Goal: Task Accomplishment & Management: Manage account settings

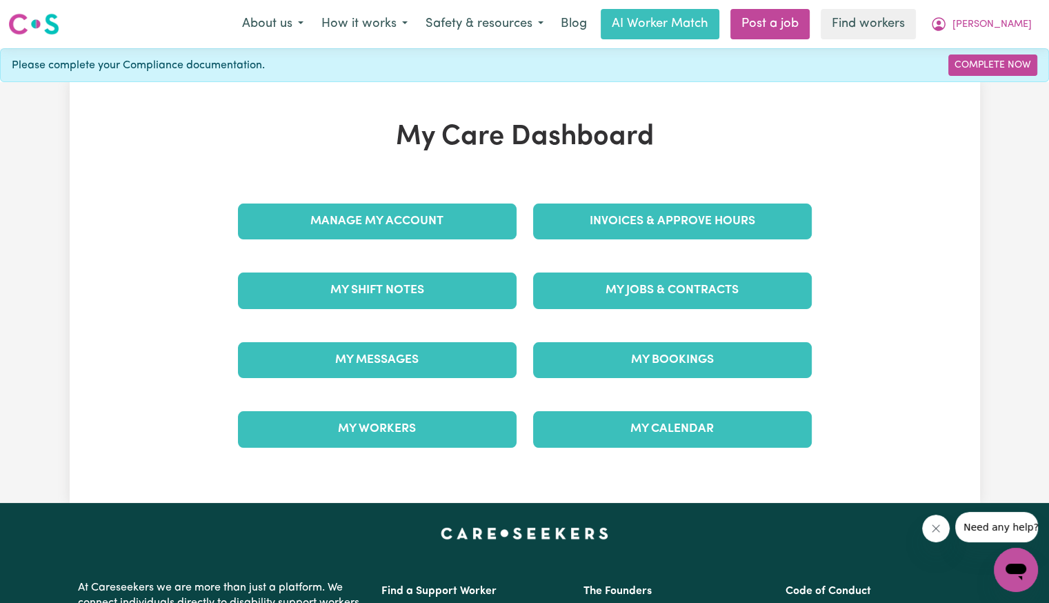
click at [676, 245] on div "Invoices & Approve Hours" at bounding box center [672, 221] width 295 height 69
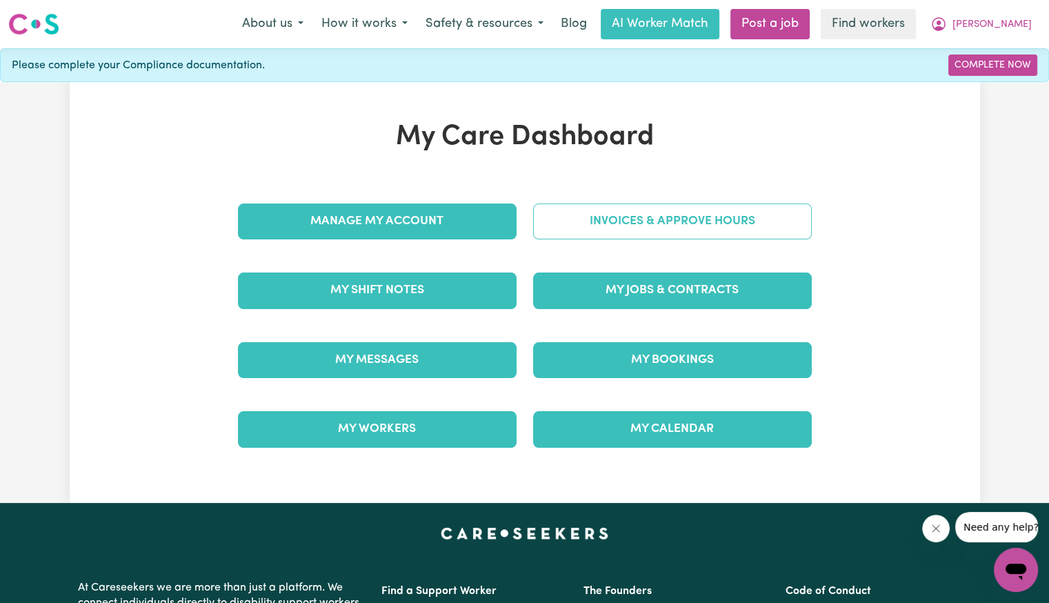
click at [649, 216] on link "Invoices & Approve Hours" at bounding box center [672, 221] width 279 height 36
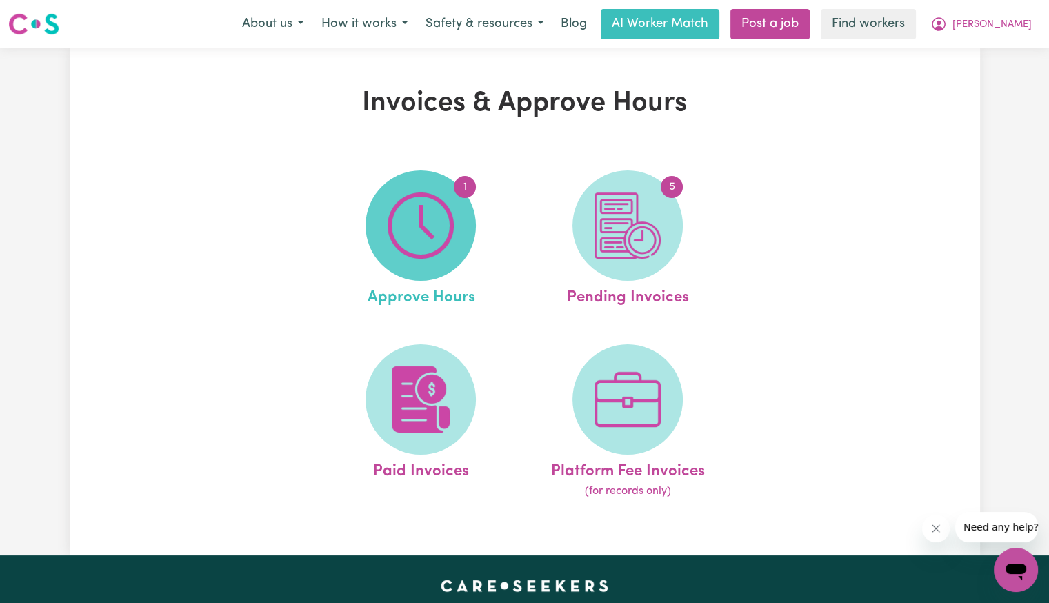
click at [465, 204] on span "1" at bounding box center [420, 225] width 110 height 110
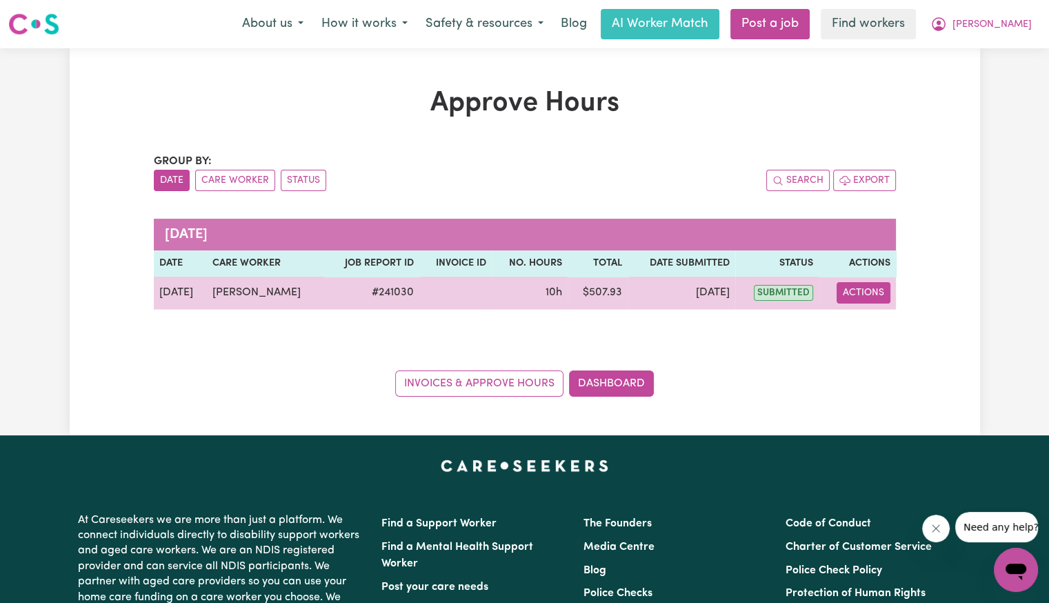
click at [869, 296] on button "Actions" at bounding box center [863, 292] width 54 height 21
click at [873, 319] on link "View Job Report" at bounding box center [899, 324] width 118 height 28
select select "pm"
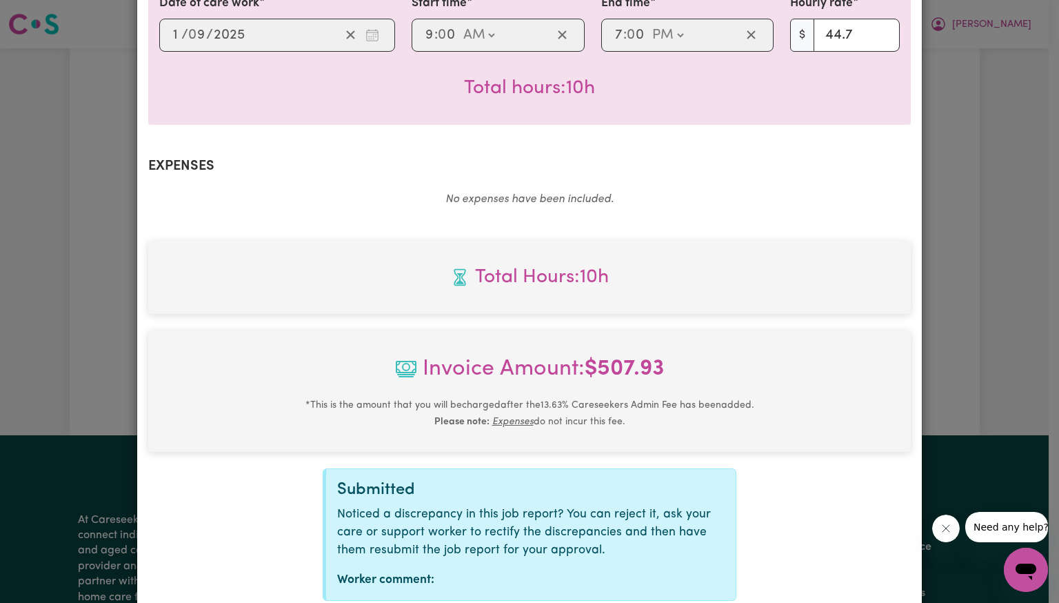
scroll to position [461, 0]
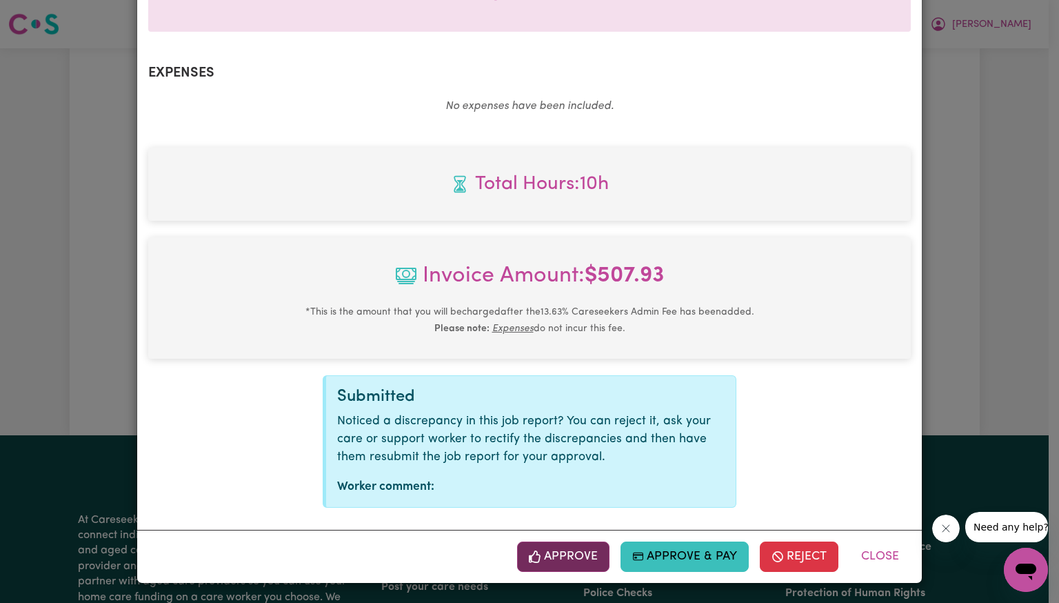
click at [594, 552] on button "Approve" at bounding box center [563, 556] width 92 height 30
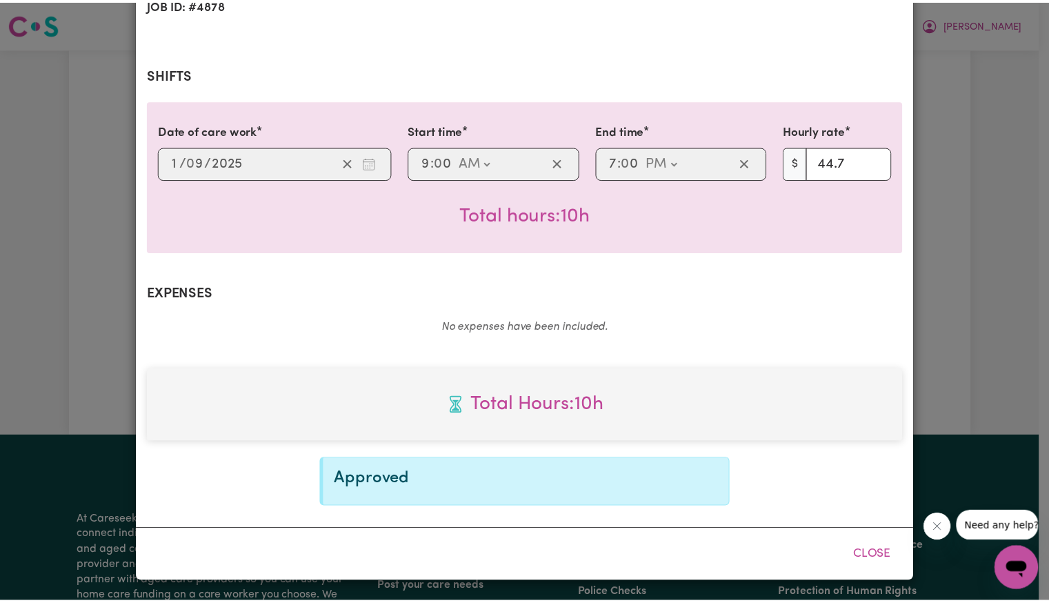
scroll to position [237, 0]
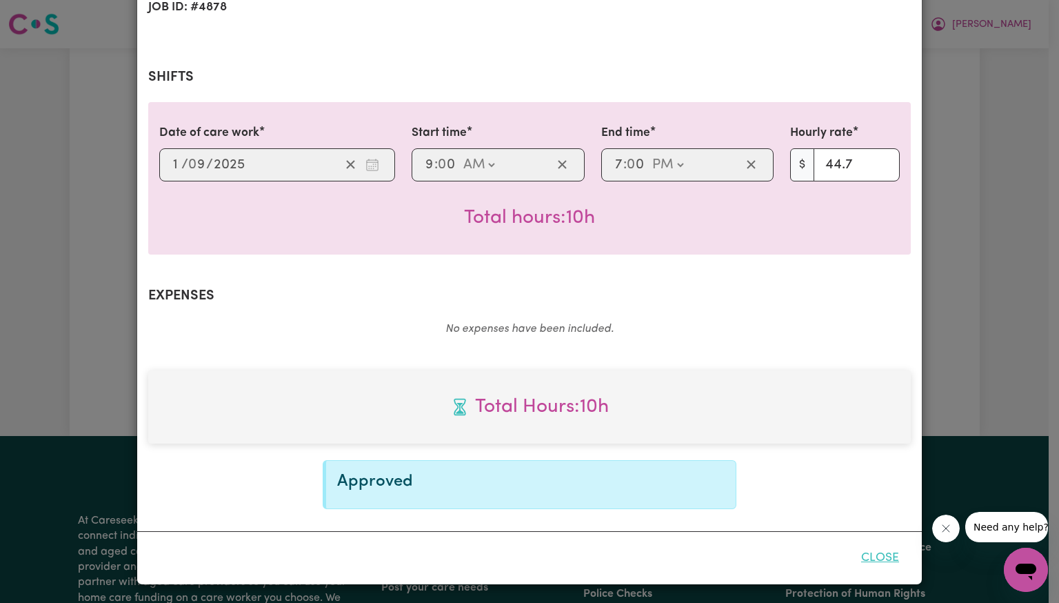
click at [865, 563] on button "Close" at bounding box center [879, 558] width 61 height 30
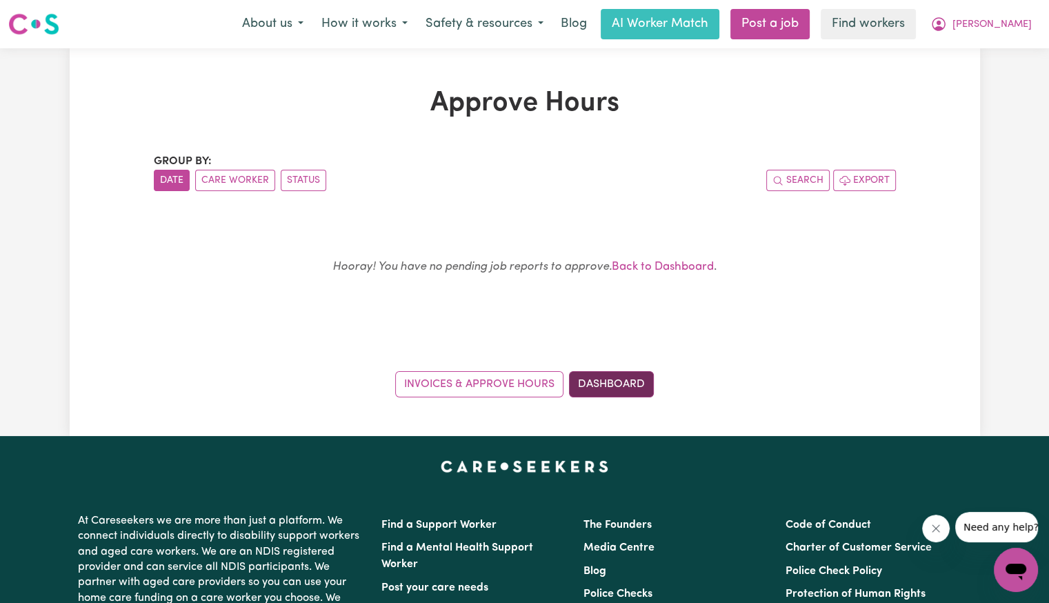
click at [614, 394] on link "Dashboard" at bounding box center [611, 384] width 85 height 26
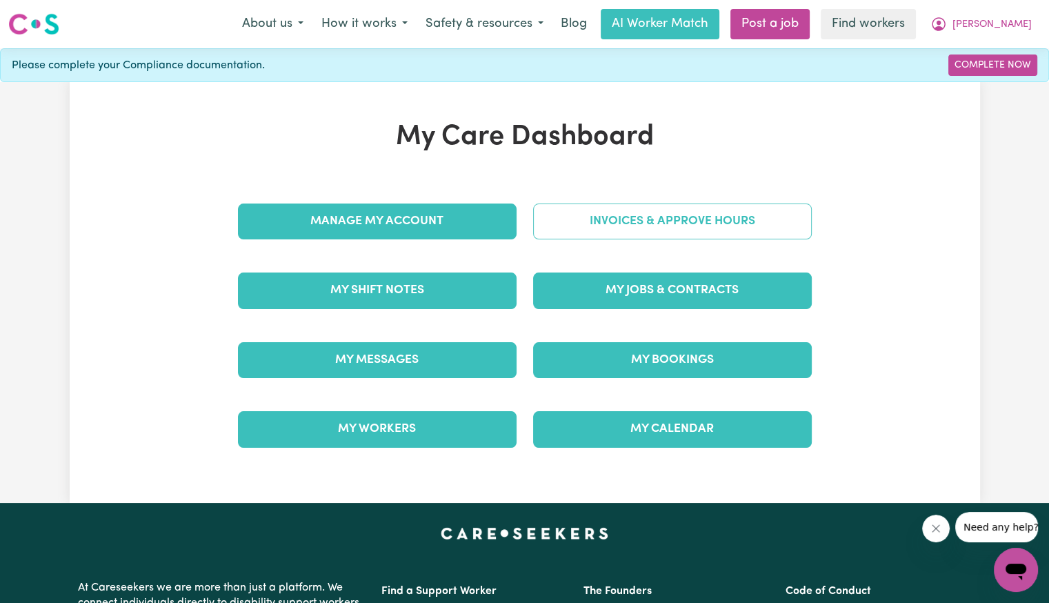
click at [646, 230] on link "Invoices & Approve Hours" at bounding box center [672, 221] width 279 height 36
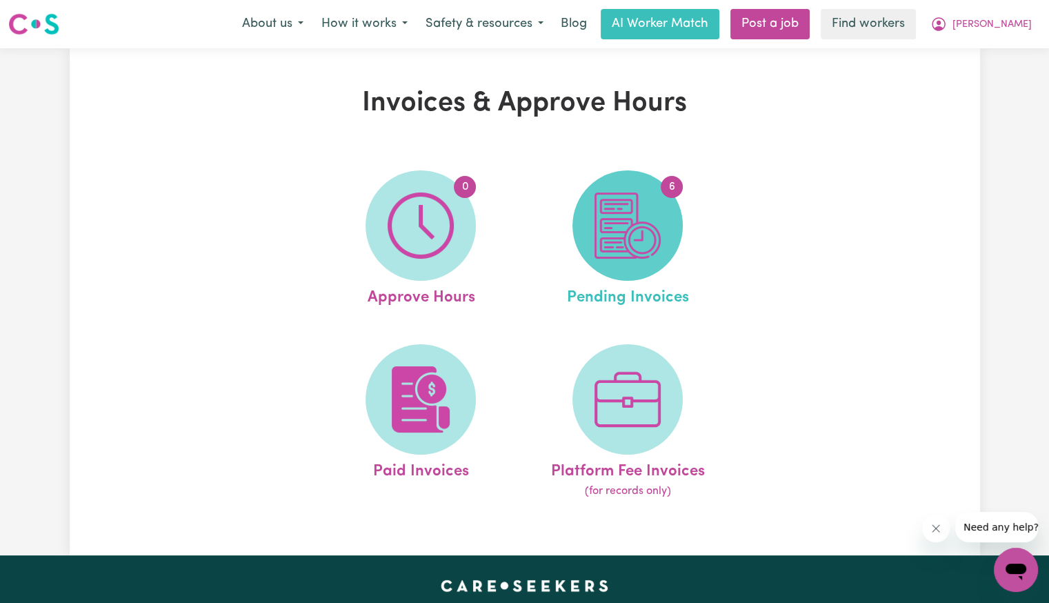
click at [626, 257] on img at bounding box center [627, 225] width 66 height 66
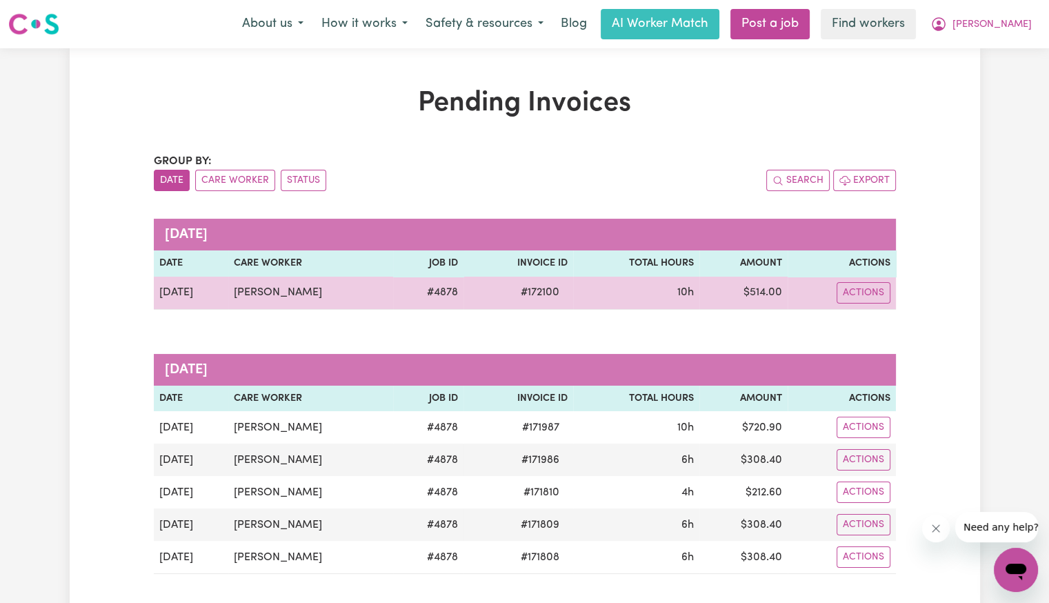
click at [521, 293] on span "# 172100" at bounding box center [539, 292] width 55 height 17
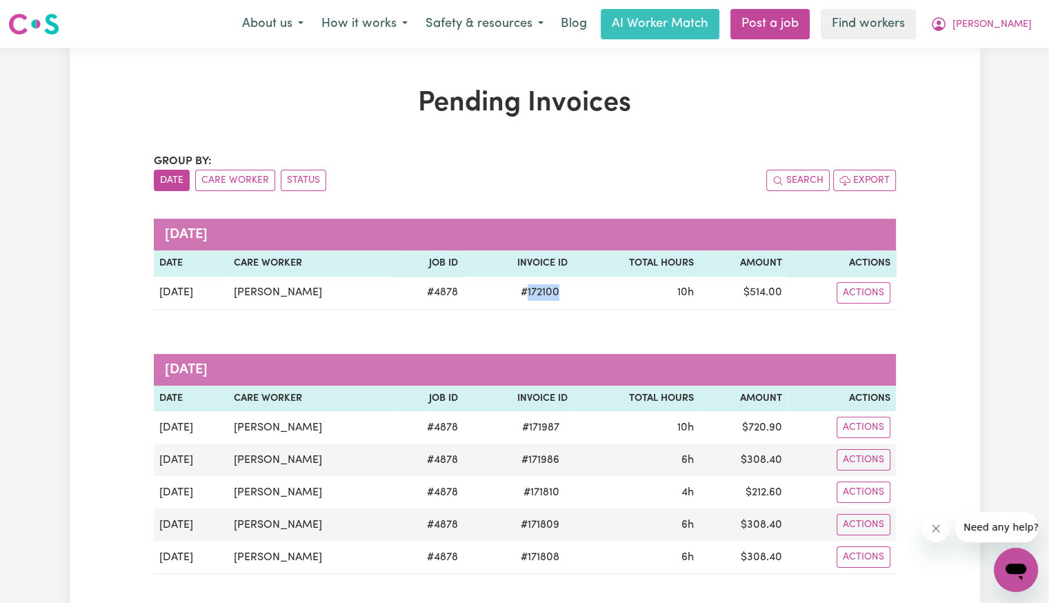
copy span "172100"
click at [1034, 21] on button "[PERSON_NAME]" at bounding box center [980, 24] width 119 height 29
click at [1003, 81] on link "Logout" at bounding box center [985, 79] width 109 height 26
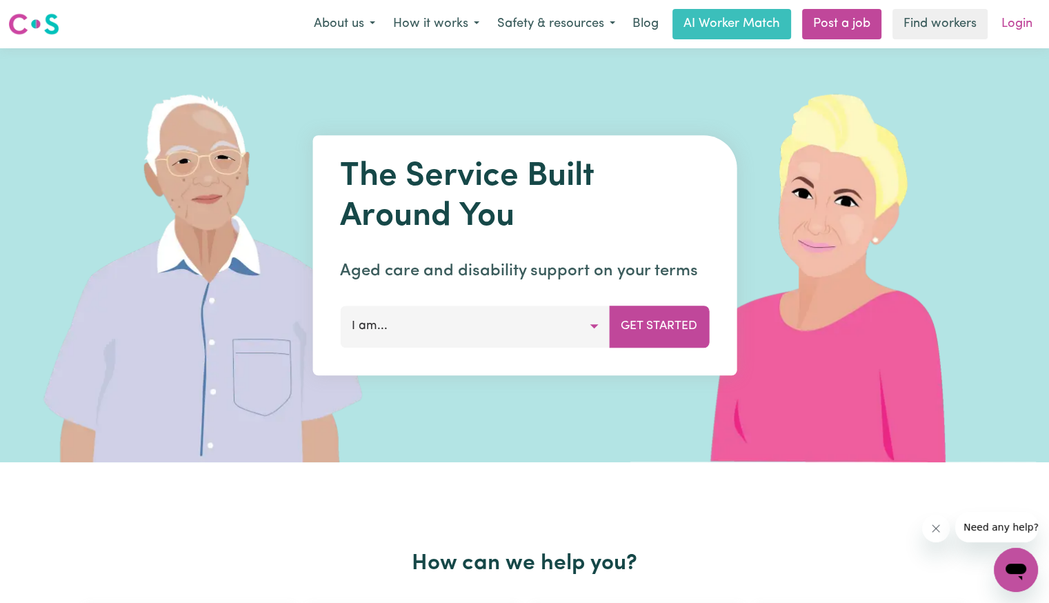
click at [1029, 32] on link "Login" at bounding box center [1017, 24] width 48 height 30
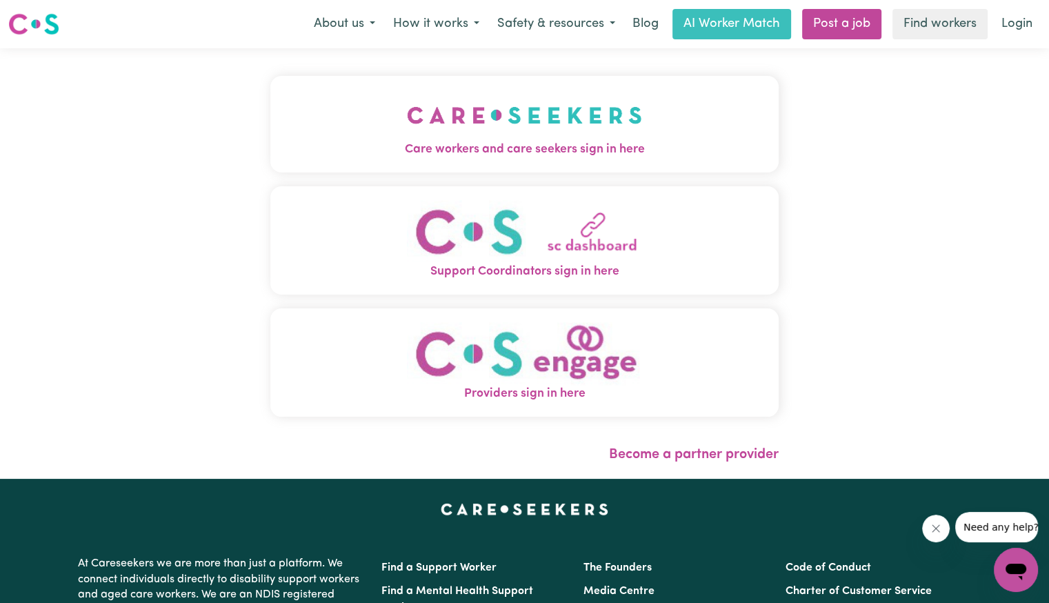
click at [407, 116] on img "Care workers and care seekers sign in here" at bounding box center [524, 115] width 235 height 51
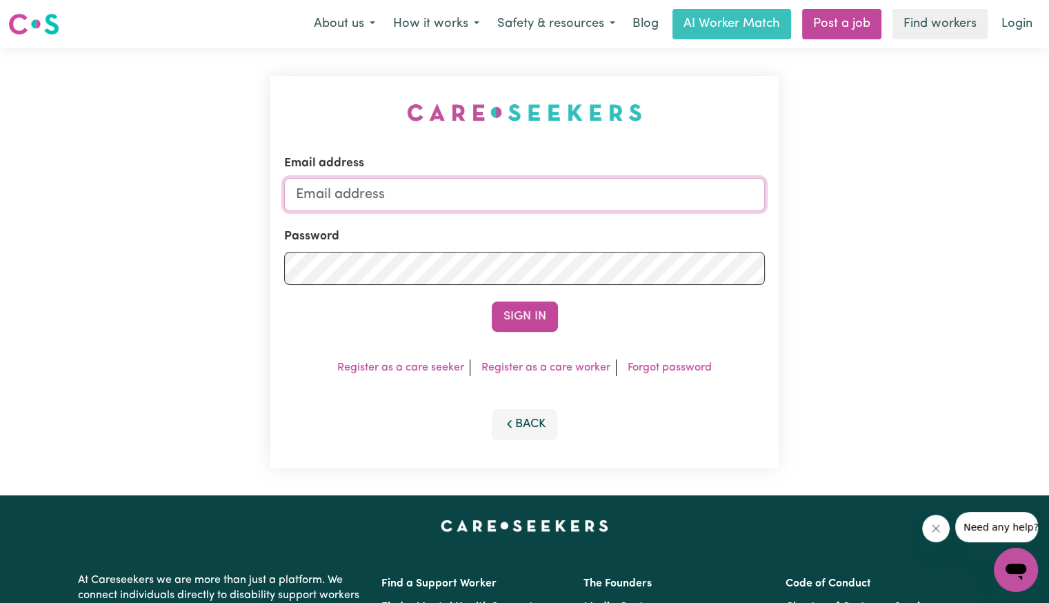
click at [430, 197] on input "Email address" at bounding box center [524, 194] width 481 height 33
type input "[EMAIL_ADDRESS][DOMAIN_NAME]"
click at [492, 301] on button "Sign In" at bounding box center [525, 316] width 66 height 30
